Goal: Task Accomplishment & Management: Manage account settings

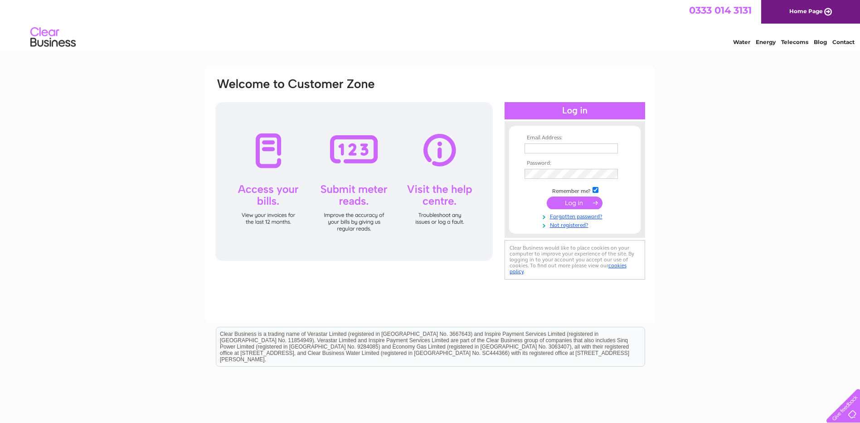
type input "Ashleyw@museumsgalleriesscotland.org.uk"
click at [578, 202] on input "submit" at bounding box center [575, 202] width 56 height 13
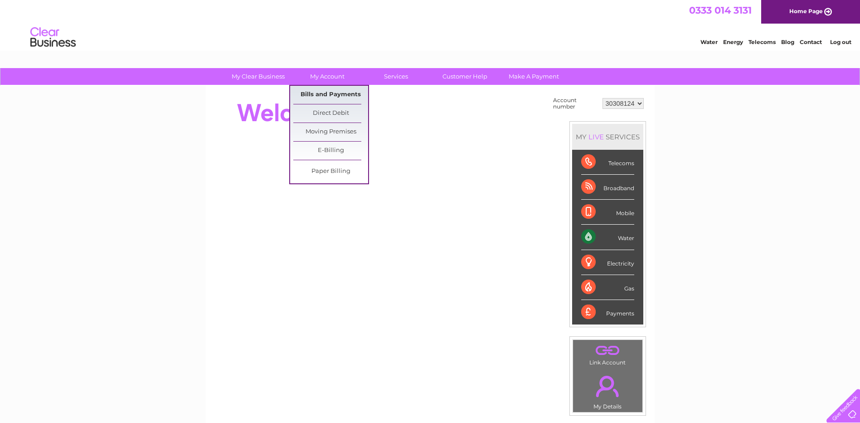
click at [326, 92] on link "Bills and Payments" at bounding box center [330, 95] width 75 height 18
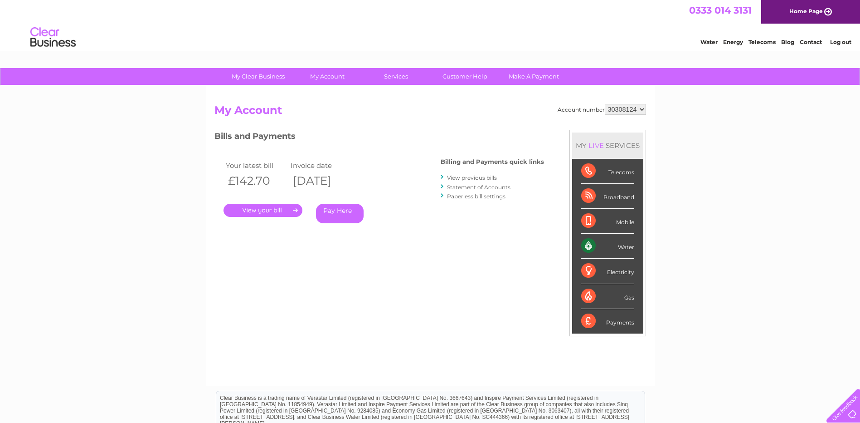
click at [283, 208] on link "." at bounding box center [263, 210] width 79 height 13
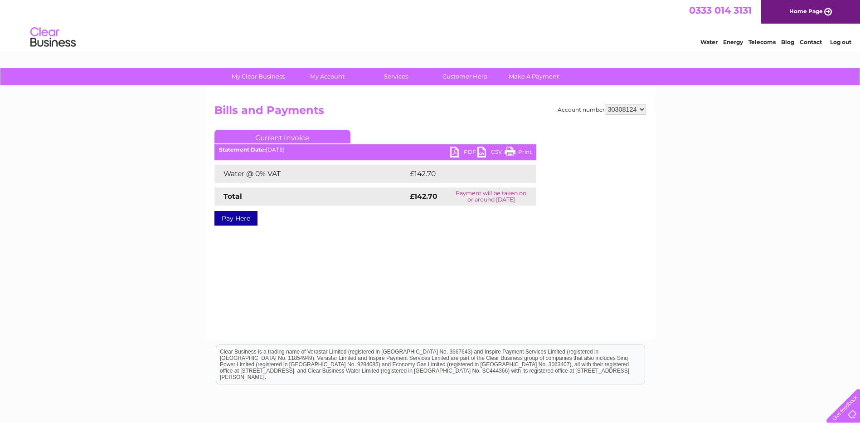
click at [466, 151] on link "PDF" at bounding box center [463, 152] width 27 height 13
